Goal: Task Accomplishment & Management: Complete application form

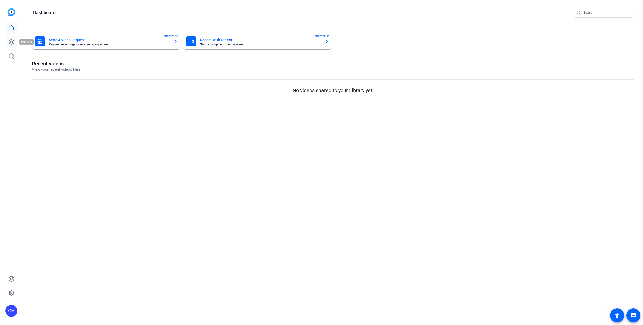
click at [12, 42] on icon at bounding box center [11, 42] width 6 height 6
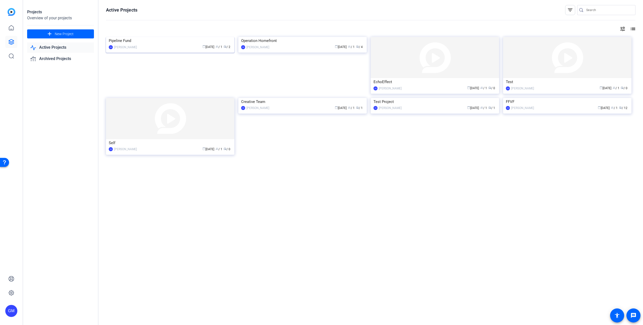
click at [164, 37] on img at bounding box center [170, 37] width 128 height 0
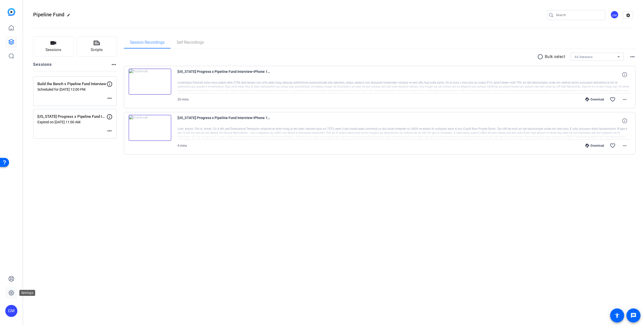
click at [10, 293] on icon at bounding box center [11, 293] width 6 height 6
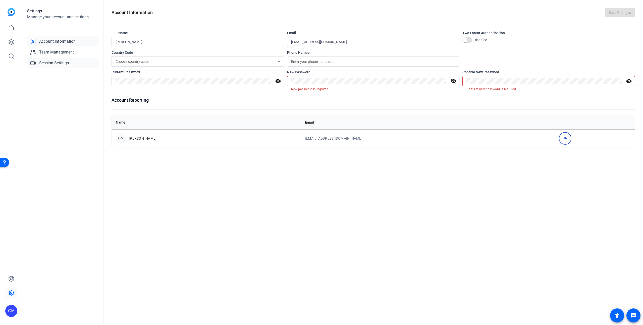
click at [54, 65] on span "Session Settings" at bounding box center [54, 63] width 30 height 6
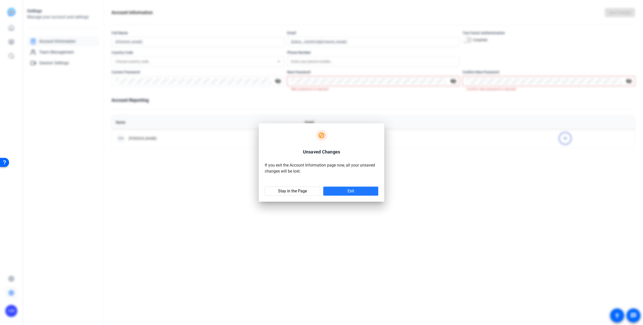
click at [344, 194] on span at bounding box center [351, 191] width 55 height 12
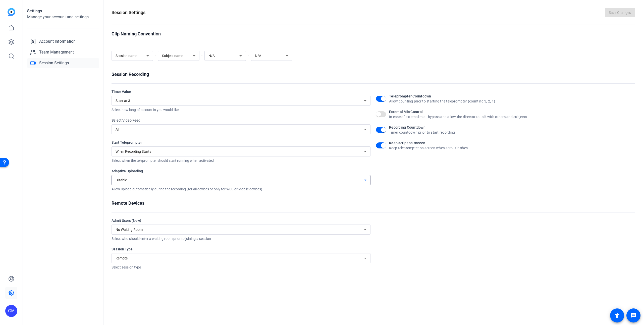
click at [318, 180] on div "Disable" at bounding box center [240, 180] width 249 height 6
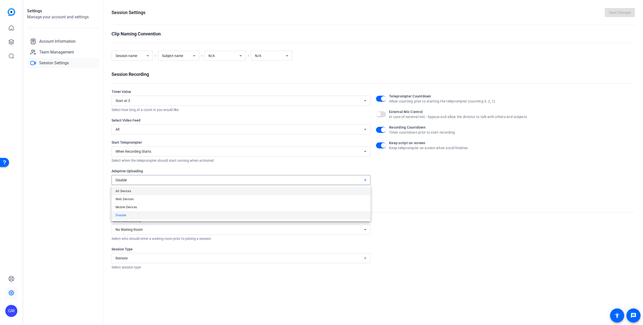
click at [259, 194] on mat-option "All Devices" at bounding box center [241, 191] width 259 height 8
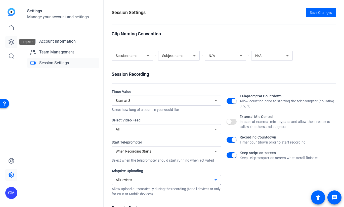
click at [12, 42] on icon at bounding box center [11, 41] width 5 height 5
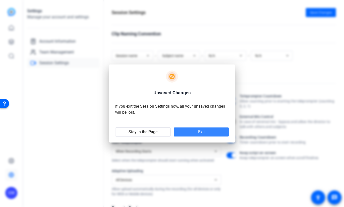
click at [205, 130] on span at bounding box center [201, 132] width 55 height 12
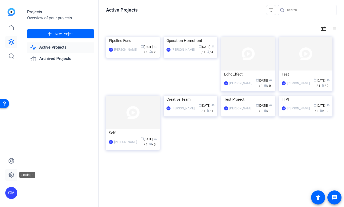
click at [11, 176] on icon at bounding box center [12, 175] width 2 height 2
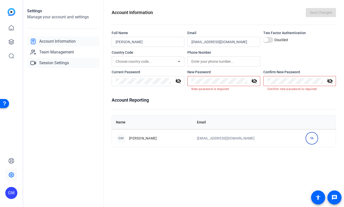
click at [55, 62] on span "Session Settings" at bounding box center [54, 63] width 30 height 6
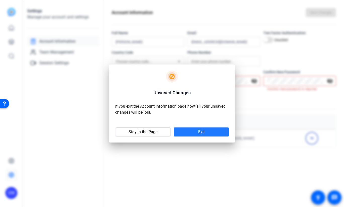
click at [189, 133] on span at bounding box center [201, 132] width 55 height 12
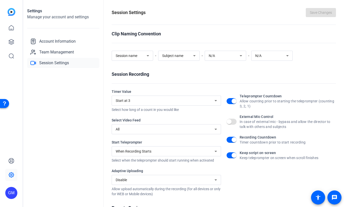
click at [197, 177] on div "Disable" at bounding box center [165, 180] width 99 height 6
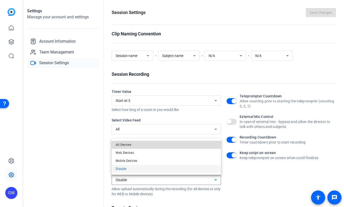
click at [173, 146] on mat-option "All Devices" at bounding box center [166, 145] width 109 height 8
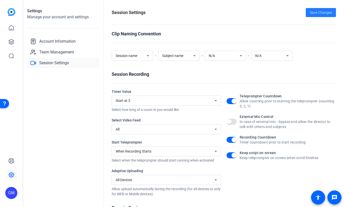
click at [330, 11] on span "Save Changes" at bounding box center [321, 12] width 22 height 5
click at [12, 40] on icon at bounding box center [11, 41] width 5 height 5
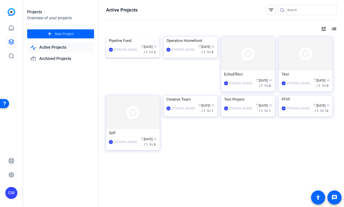
click at [143, 37] on img at bounding box center [133, 37] width 54 height 0
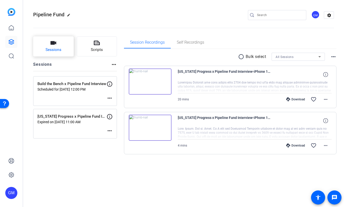
click at [45, 47] on button "Sessions" at bounding box center [53, 46] width 40 height 20
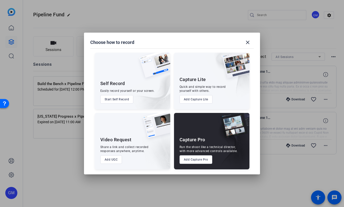
click at [189, 161] on button "Add Capture Pro" at bounding box center [195, 160] width 33 height 9
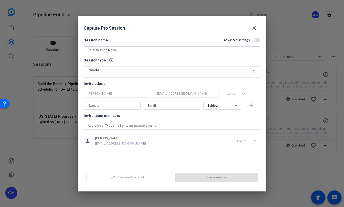
click at [107, 51] on input at bounding box center [172, 50] width 168 height 6
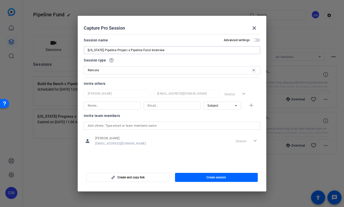
type input "[US_STATE] Pipeline Project x Pipeline Fund Interview"
click at [103, 105] on input at bounding box center [112, 106] width 49 height 6
type input "j"
type input "[PERSON_NAME]"
click at [145, 106] on div at bounding box center [172, 106] width 57 height 8
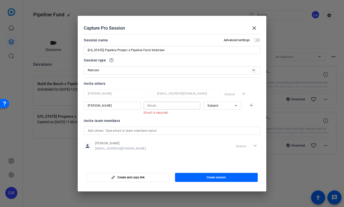
paste input "[EMAIL_ADDRESS][PERSON_NAME][DOMAIN_NAME]"
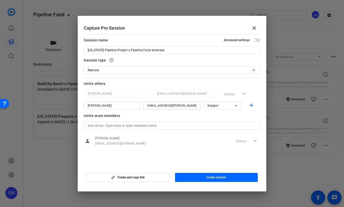
type input "[EMAIL_ADDRESS][PERSON_NAME][DOMAIN_NAME]"
click at [222, 107] on div "Subject" at bounding box center [220, 106] width 27 height 6
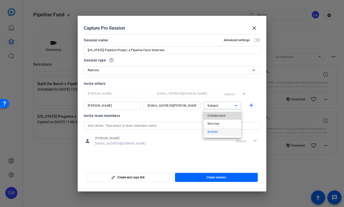
click at [221, 116] on span "Collaborator" at bounding box center [216, 116] width 18 height 6
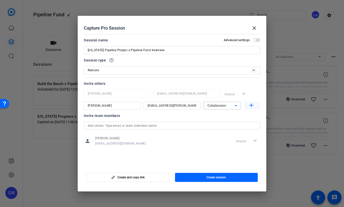
click at [249, 106] on mat-icon "add" at bounding box center [251, 106] width 6 height 6
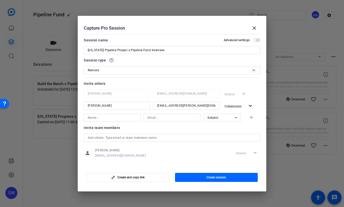
click at [110, 117] on input at bounding box center [112, 118] width 49 height 6
type input "[PERSON_NAME]"
type input "[PERSON_NAME][EMAIL_ADDRESS][PERSON_NAME][DOMAIN_NAME]"
click at [219, 118] on div "Subject" at bounding box center [220, 118] width 27 height 6
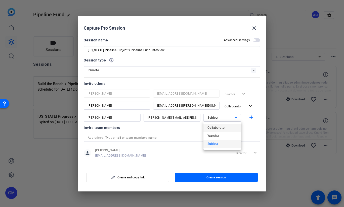
click at [220, 127] on span "Collaborator" at bounding box center [216, 128] width 18 height 6
click at [250, 117] on mat-icon "add" at bounding box center [251, 118] width 6 height 6
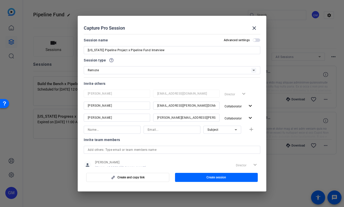
click at [127, 129] on input at bounding box center [112, 130] width 49 height 6
type input "[PERSON_NAME]"
type input "[PERSON_NAME][EMAIL_ADDRESS][PERSON_NAME][DOMAIN_NAME]"
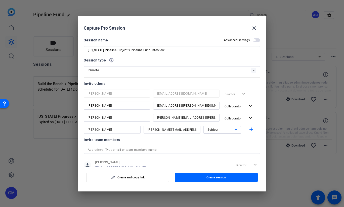
click at [220, 130] on div "Subject" at bounding box center [220, 130] width 27 height 6
click at [220, 137] on span "Collaborator" at bounding box center [216, 140] width 18 height 6
click at [251, 129] on mat-icon "add" at bounding box center [251, 130] width 6 height 6
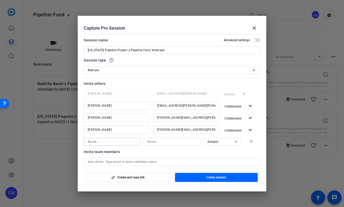
click at [94, 143] on input at bounding box center [112, 142] width 49 height 6
type input "[PERSON_NAME] [PERSON_NAME]"
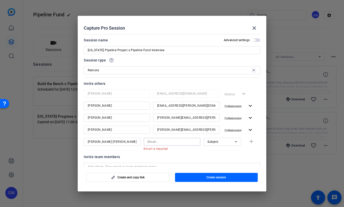
paste input "[EMAIL_ADDRESS][PERSON_NAME][DOMAIN_NAME]"
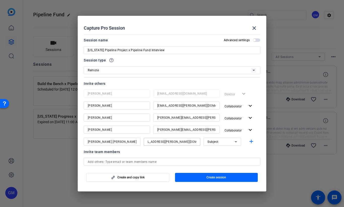
type input "[EMAIL_ADDRESS][PERSON_NAME][DOMAIN_NAME]"
click at [225, 143] on div "Subject" at bounding box center [220, 142] width 27 height 6
click at [223, 151] on span "Collaborator" at bounding box center [216, 152] width 18 height 6
click at [254, 142] on span "button" at bounding box center [252, 142] width 16 height 12
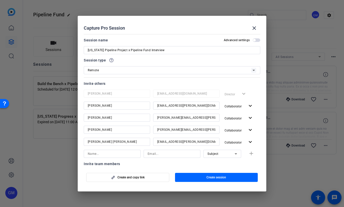
click at [113, 154] on input at bounding box center [112, 154] width 49 height 6
click at [155, 153] on input at bounding box center [172, 154] width 49 height 6
paste input "[EMAIL_ADDRESS][DOMAIN_NAME]"
type input "[EMAIL_ADDRESS][DOMAIN_NAME]"
click at [113, 152] on input at bounding box center [112, 154] width 49 height 6
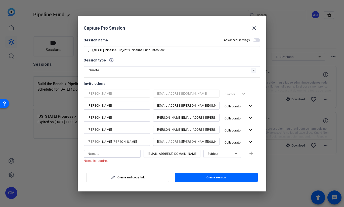
paste input "Jordan Pride"
type input "Jordan Pride"
click at [253, 154] on mat-icon "add" at bounding box center [251, 154] width 6 height 6
click at [255, 40] on span "button" at bounding box center [254, 40] width 3 height 3
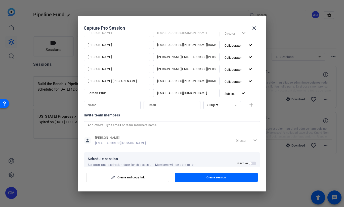
scroll to position [75, 0]
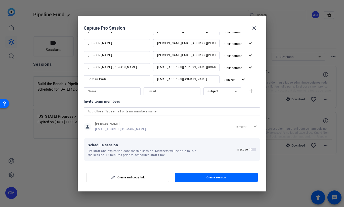
click at [251, 149] on span "button" at bounding box center [250, 150] width 3 height 3
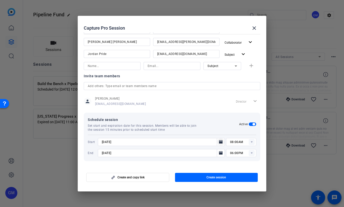
click at [219, 143] on icon "Open calendar" at bounding box center [221, 142] width 4 height 4
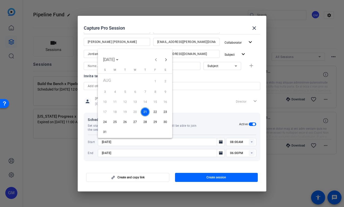
click at [115, 121] on span "25" at bounding box center [114, 122] width 9 height 9
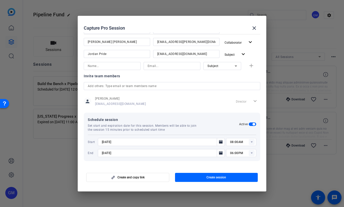
type input "[DATE]"
click at [251, 142] on icon at bounding box center [252, 142] width 2 height 1
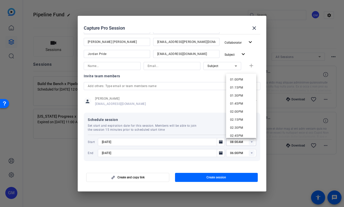
scroll to position [418, 0]
click at [240, 81] on span "01:00PM" at bounding box center [236, 80] width 13 height 4
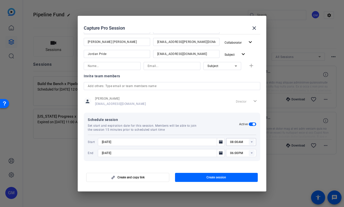
type input "01:00PM"
click at [254, 154] on rect at bounding box center [252, 153] width 6 height 6
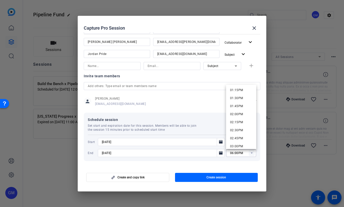
scroll to position [438, 0]
click at [242, 104] on span "02:00PM" at bounding box center [236, 104] width 13 height 4
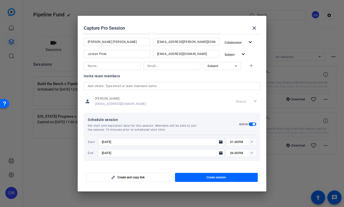
type input "02:00PM"
click at [241, 164] on mat-dialog-content "Session name Advanced settings [US_STATE] Pipeline Project x Pipeline Fund Inte…" at bounding box center [172, 99] width 189 height 135
click at [219, 152] on icon "Open calendar" at bounding box center [221, 153] width 4 height 6
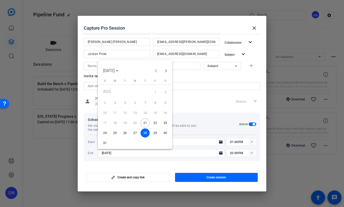
click at [116, 134] on span "25" at bounding box center [114, 133] width 9 height 9
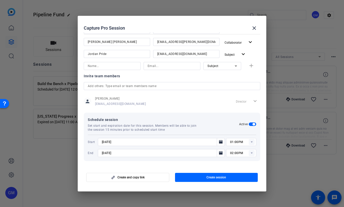
type input "[DATE]"
click at [205, 165] on mat-dialog-content "Session name Advanced settings [US_STATE] Pipeline Project x Pipeline Fund Inte…" at bounding box center [172, 99] width 189 height 135
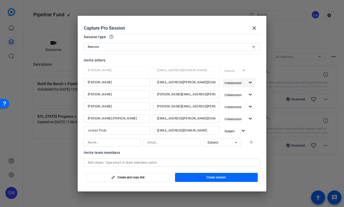
scroll to position [0, 0]
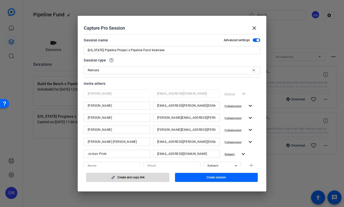
click at [139, 177] on span "Create and copy link" at bounding box center [130, 178] width 27 height 4
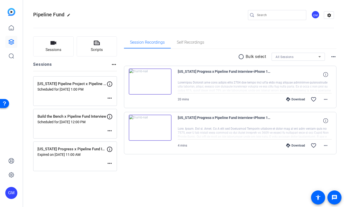
click at [111, 99] on mat-icon "more_horiz" at bounding box center [110, 98] width 6 height 6
click at [119, 105] on span "Edit Session" at bounding box center [122, 106] width 23 height 6
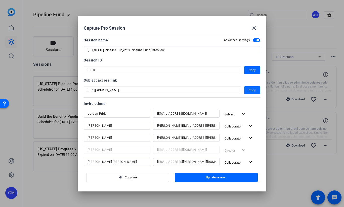
click at [250, 90] on span "Copy" at bounding box center [252, 90] width 7 height 6
click at [253, 28] on mat-icon "close" at bounding box center [254, 28] width 6 height 6
